Goal: Information Seeking & Learning: Learn about a topic

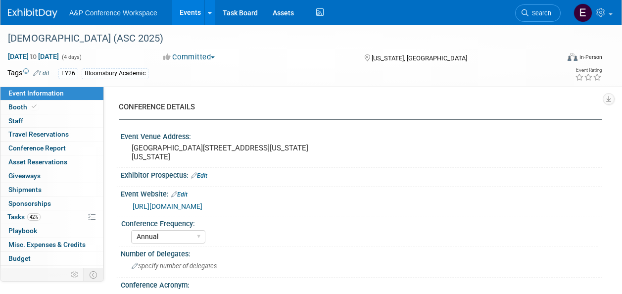
select select "Annual"
select select "Level 2"
select select "In-Person Booth"
select select "Criminology"
select select "Bloomsbury Academic"
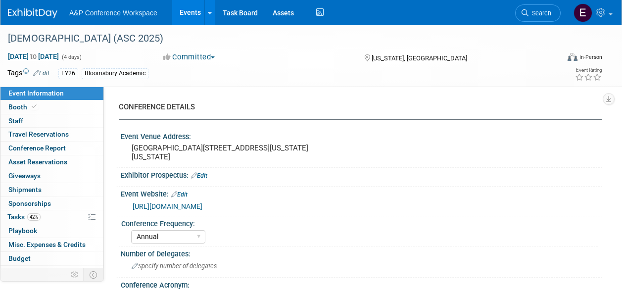
select select "[PERSON_NAME]"
select select "Networking/Commissioning"
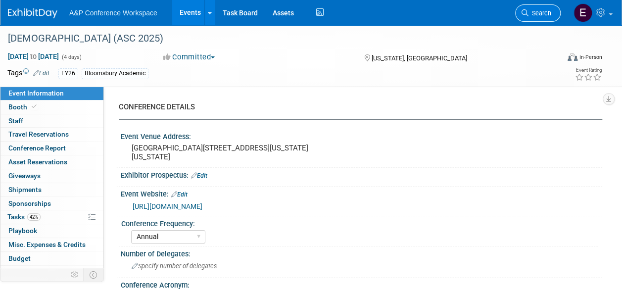
click at [532, 17] on link "Search" at bounding box center [538, 12] width 46 height 17
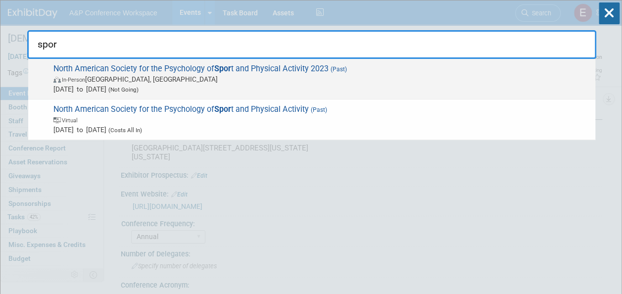
type input "spor"
click at [309, 89] on span "Jun 1, 2023 to Jun 3, 2023 (Not Going)" at bounding box center [321, 89] width 537 height 10
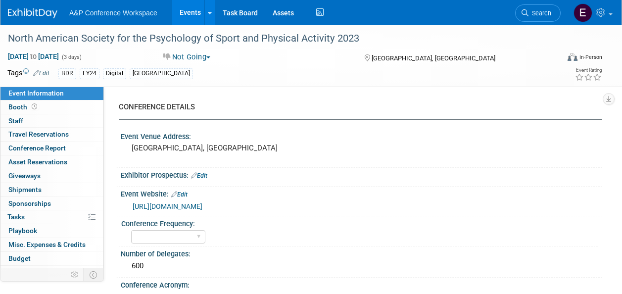
select select "Level 2"
select select "Sponsorship"
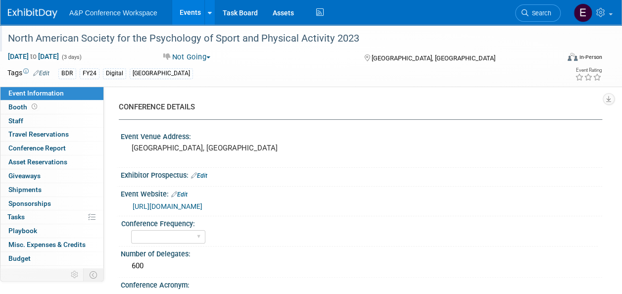
click at [230, 42] on div "North American Society for the Psychology of Sport and Physical Activity 2023" at bounding box center [277, 39] width 547 height 18
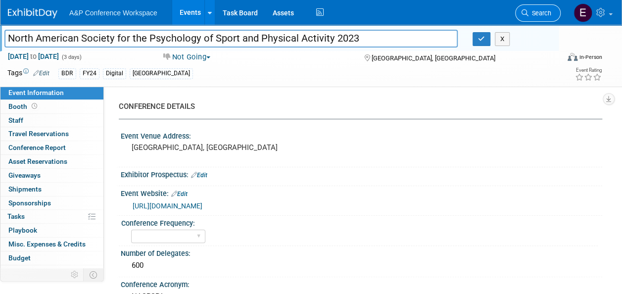
click at [540, 16] on span "Search" at bounding box center [540, 12] width 23 height 7
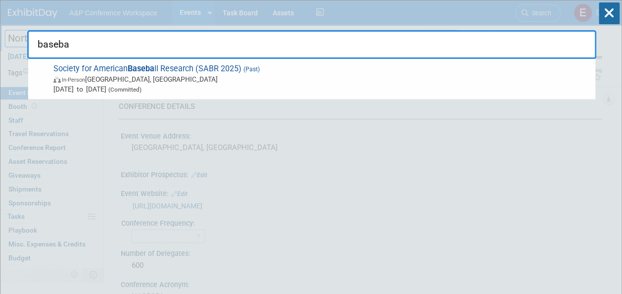
type input "baseba"
click at [394, 81] on span "In-Person Irving, TX" at bounding box center [321, 79] width 537 height 10
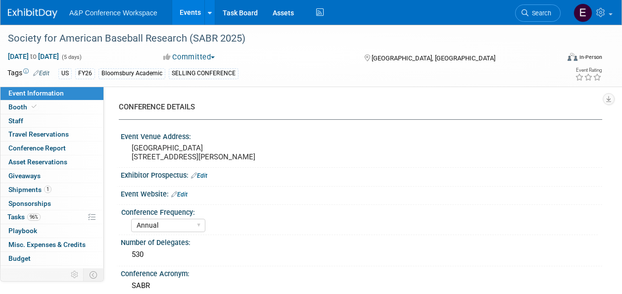
select select "Annual"
select select "Level 1"
select select "In-Person Booth"
select select "Sport & Exercise"
select select "Bloomsbury Academic"
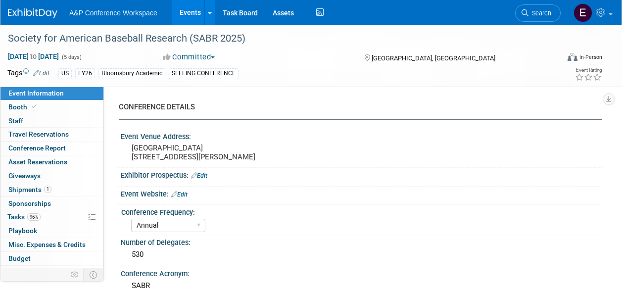
select select "[PERSON_NAME]"
select select "Networking/Commissioning"
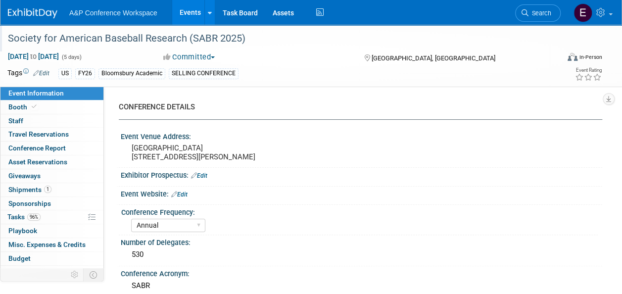
click at [210, 42] on div "Society for American Baseball Research (SABR 2025)" at bounding box center [277, 39] width 547 height 18
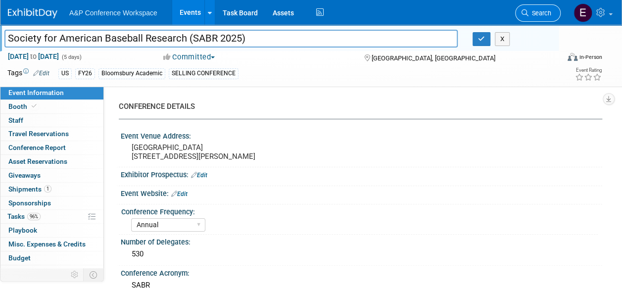
click at [542, 9] on span "Search" at bounding box center [540, 12] width 23 height 7
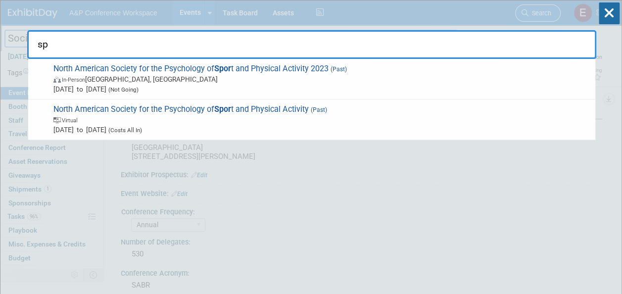
type input "s"
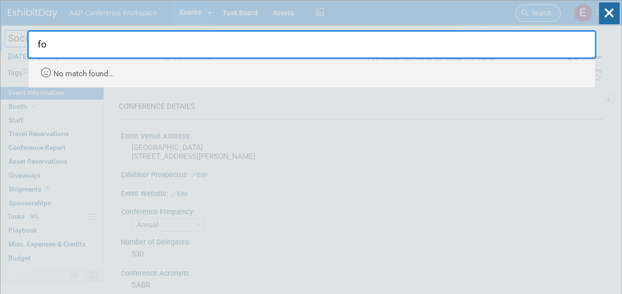
type input "f"
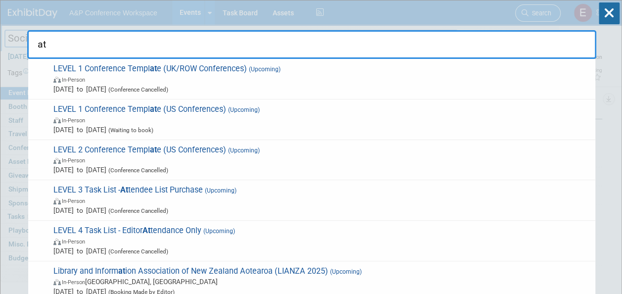
type input "a"
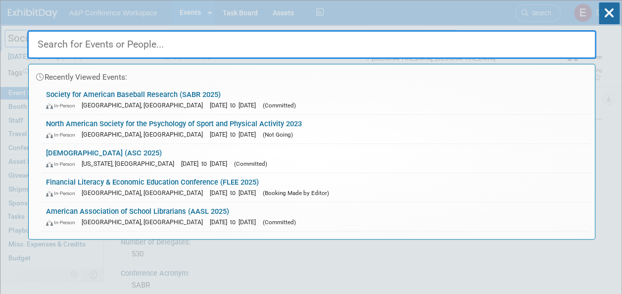
click at [359, 36] on input "text" at bounding box center [311, 44] width 569 height 29
paste input "Society for American Baseball Research (SABR 2025)"
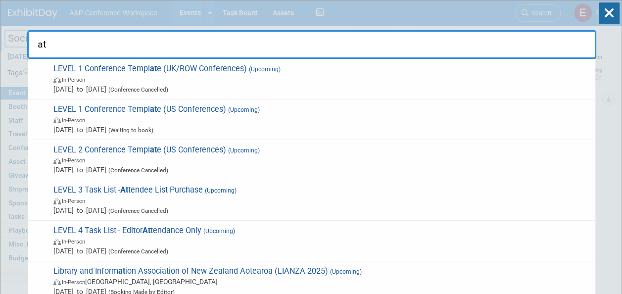
type input "a"
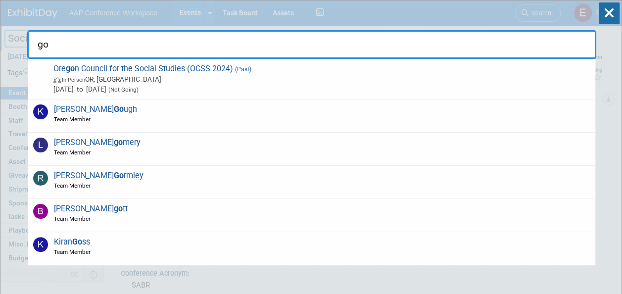
type input "g"
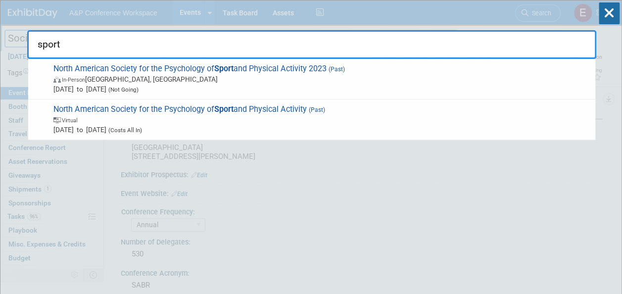
type input "sport"
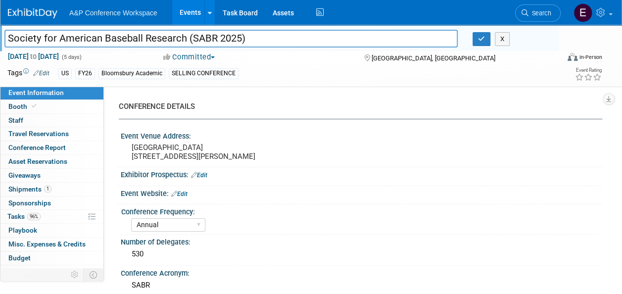
click at [192, 8] on link "Events" at bounding box center [190, 12] width 36 height 25
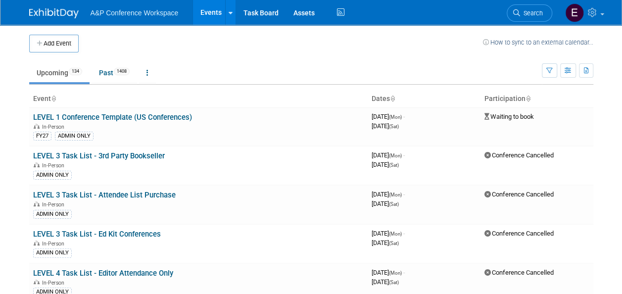
click at [272, 52] on td "Upcoming 134 Past 1408 All Events 1542 Past and Upcoming Grouped Annually Event…" at bounding box center [285, 68] width 513 height 32
click at [554, 64] on button "button" at bounding box center [549, 70] width 15 height 14
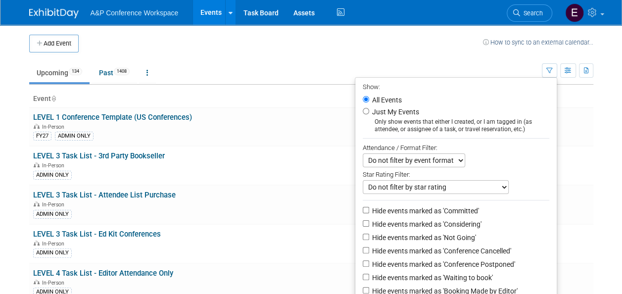
click at [475, 66] on ul "Upcoming 134 Past 1408 All Events 1542 Past and Upcoming Grouped Annually Event…" at bounding box center [285, 73] width 513 height 22
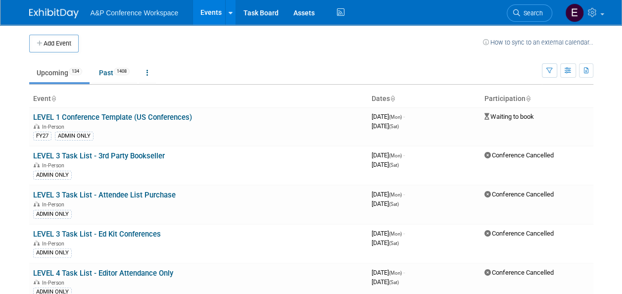
click at [132, 13] on span "A&P Conference Workspace" at bounding box center [135, 13] width 88 height 8
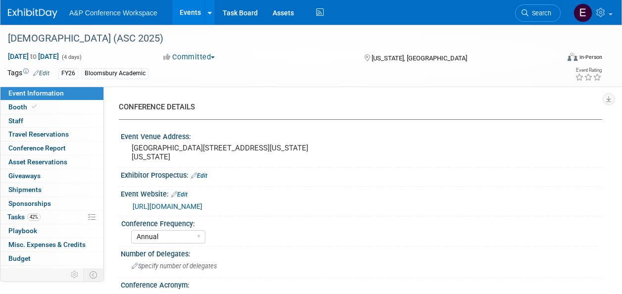
select select "Annual"
select select "Level 2"
select select "In-Person Booth"
select select "Criminology"
select select "Bloomsbury Academic"
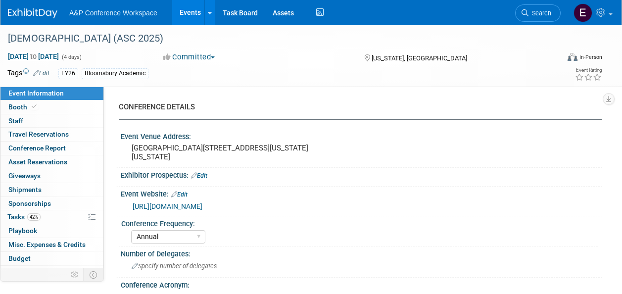
select select "[PERSON_NAME]"
select select "Networking/Commissioning"
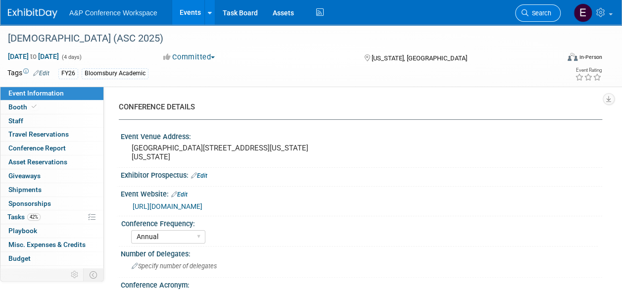
click at [540, 17] on link "Search" at bounding box center [538, 12] width 46 height 17
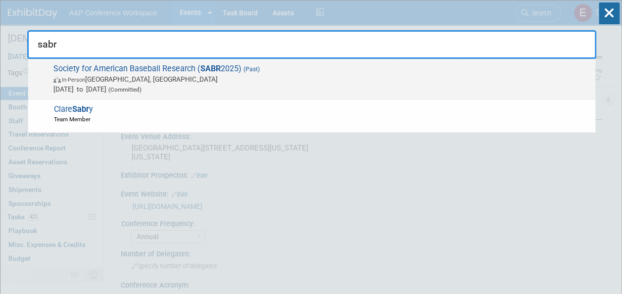
type input "sabr"
click at [434, 71] on span "Society for American Baseball Research ( SABR 2025) (Past) In-Person [GEOGRAPHI…" at bounding box center [321, 79] width 540 height 30
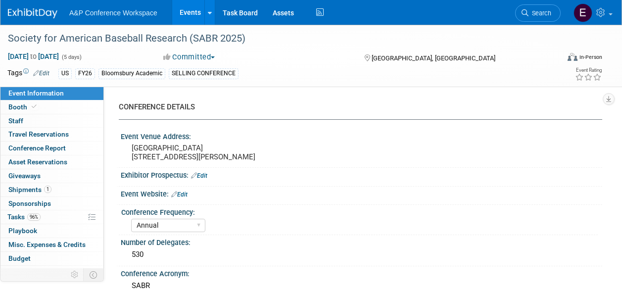
select select "Annual"
select select "Level 1"
select select "In-Person Booth"
select select "Sport & Exercise"
select select "Bloomsbury Academic"
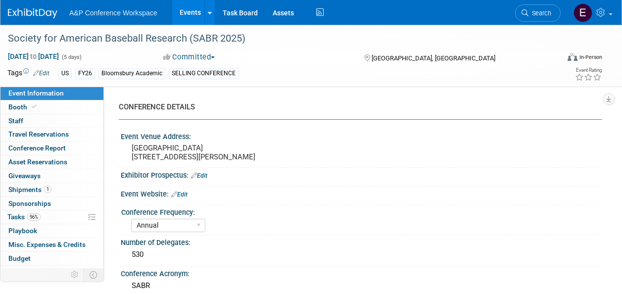
select select "[PERSON_NAME]"
select select "Networking/Commissioning"
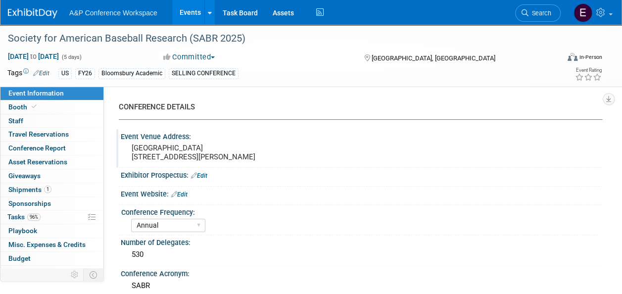
click at [395, 142] on div "Event Venue Address:" at bounding box center [362, 135] width 482 height 12
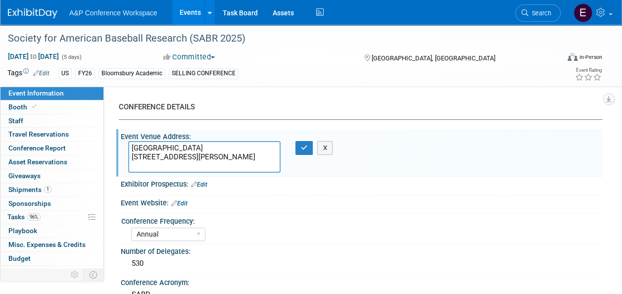
click at [408, 193] on div "Exhibitor Prospectus: Edit" at bounding box center [359, 186] width 486 height 19
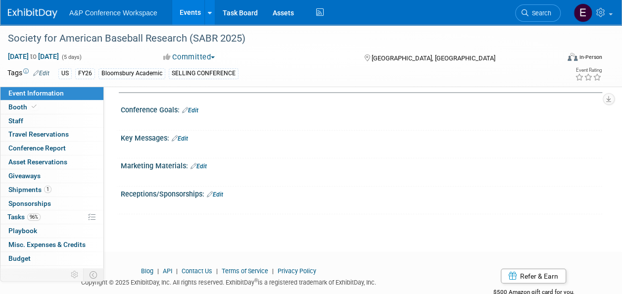
scroll to position [36, 0]
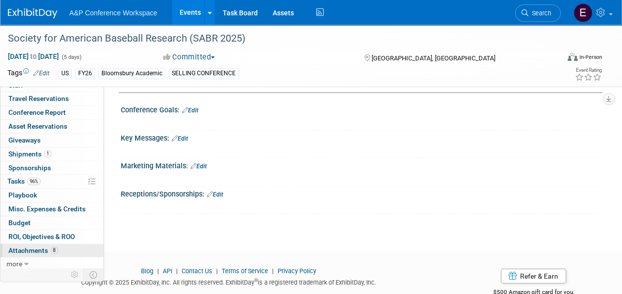
click at [31, 244] on link "8 Attachments 8" at bounding box center [51, 250] width 103 height 13
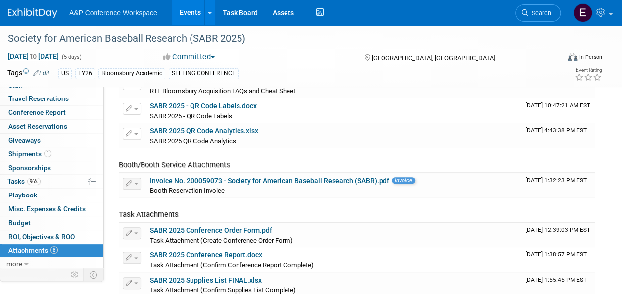
scroll to position [99, 0]
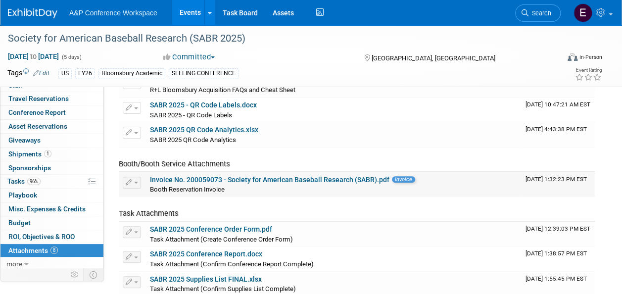
click at [333, 180] on link "Invoice No. 200059073 - Society for American Baseball Research (SABR).pdf" at bounding box center [270, 180] width 240 height 8
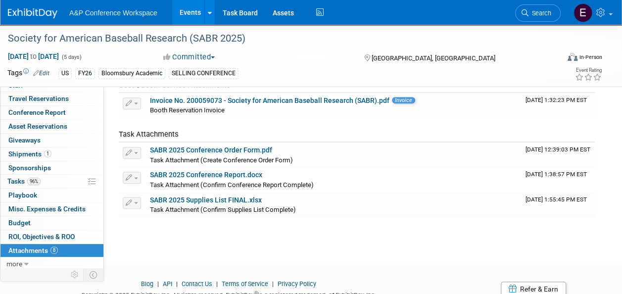
scroll to position [179, 0]
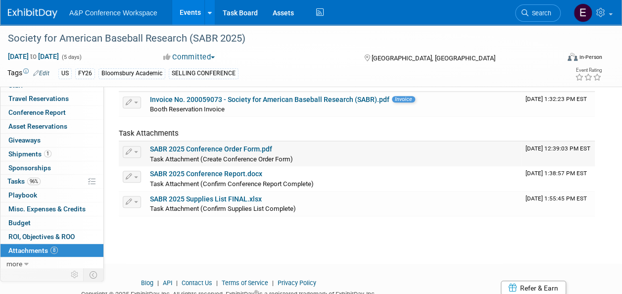
click at [210, 146] on link "SABR 2025 Conference Order Form.pdf" at bounding box center [211, 149] width 122 height 8
click at [341, 242] on div "Society for American Baseball Research (SABR 2025) Jun 25, 2025 to Jun 29, 2025…" at bounding box center [311, 45] width 622 height 401
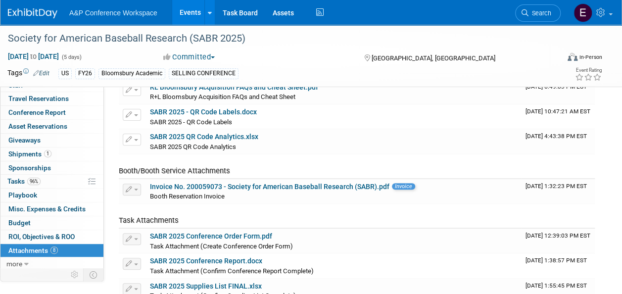
scroll to position [140, 0]
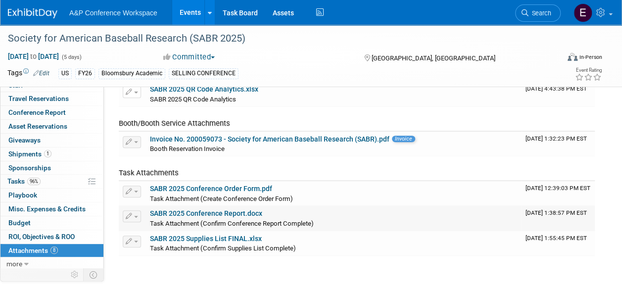
click at [210, 207] on td "SABR 2025 Conference Report.docx Task Attachment (Confirm Conference Report Com…" at bounding box center [334, 218] width 376 height 25
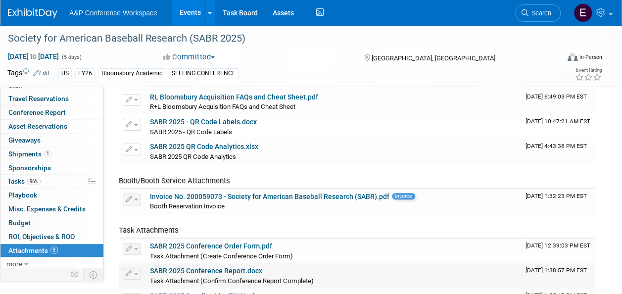
scroll to position [0, 0]
